Goal: Find specific page/section: Find specific page/section

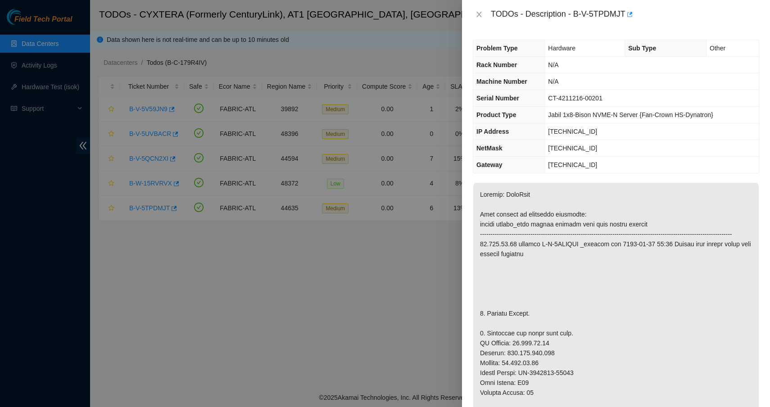
scroll to position [23, 0]
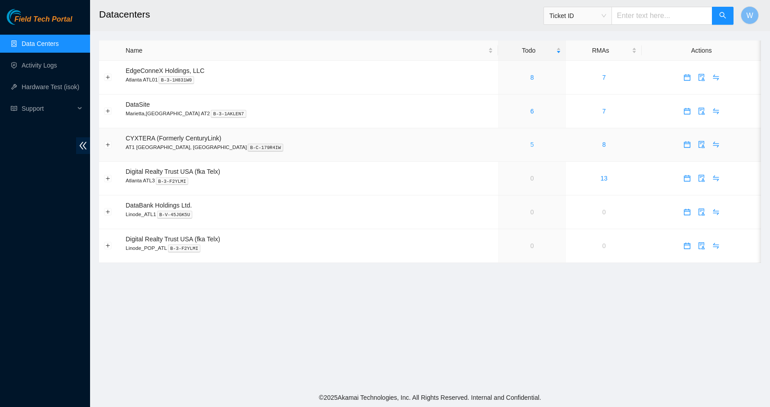
click at [530, 144] on link "5" at bounding box center [532, 144] width 4 height 7
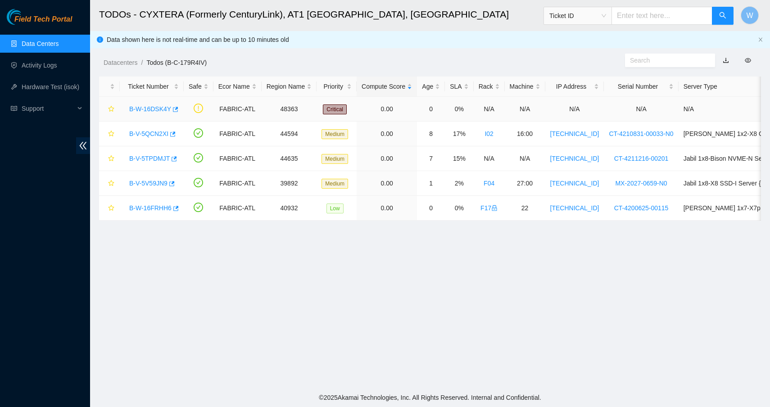
click at [160, 111] on link "B-W-16DSK4Y" at bounding box center [150, 108] width 42 height 7
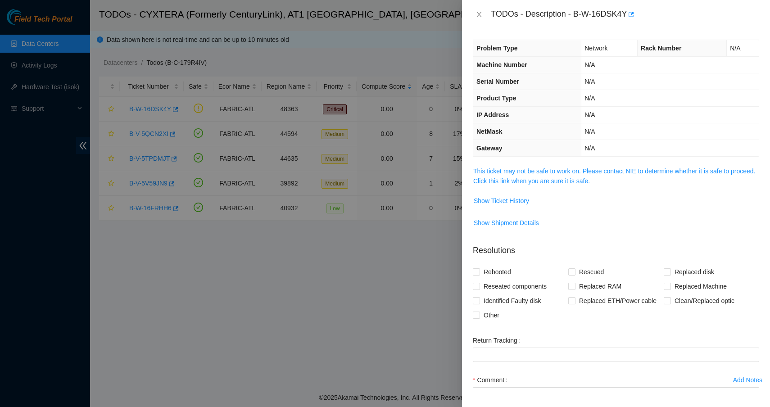
click at [533, 176] on span "This ticket may not be safe to work on. Please contact NIE to determine whether…" at bounding box center [615, 176] width 285 height 20
click at [533, 172] on link "This ticket may not be safe to work on. Please contact NIE to determine whether…" at bounding box center [614, 175] width 282 height 17
